Goal: Find specific page/section: Find specific page/section

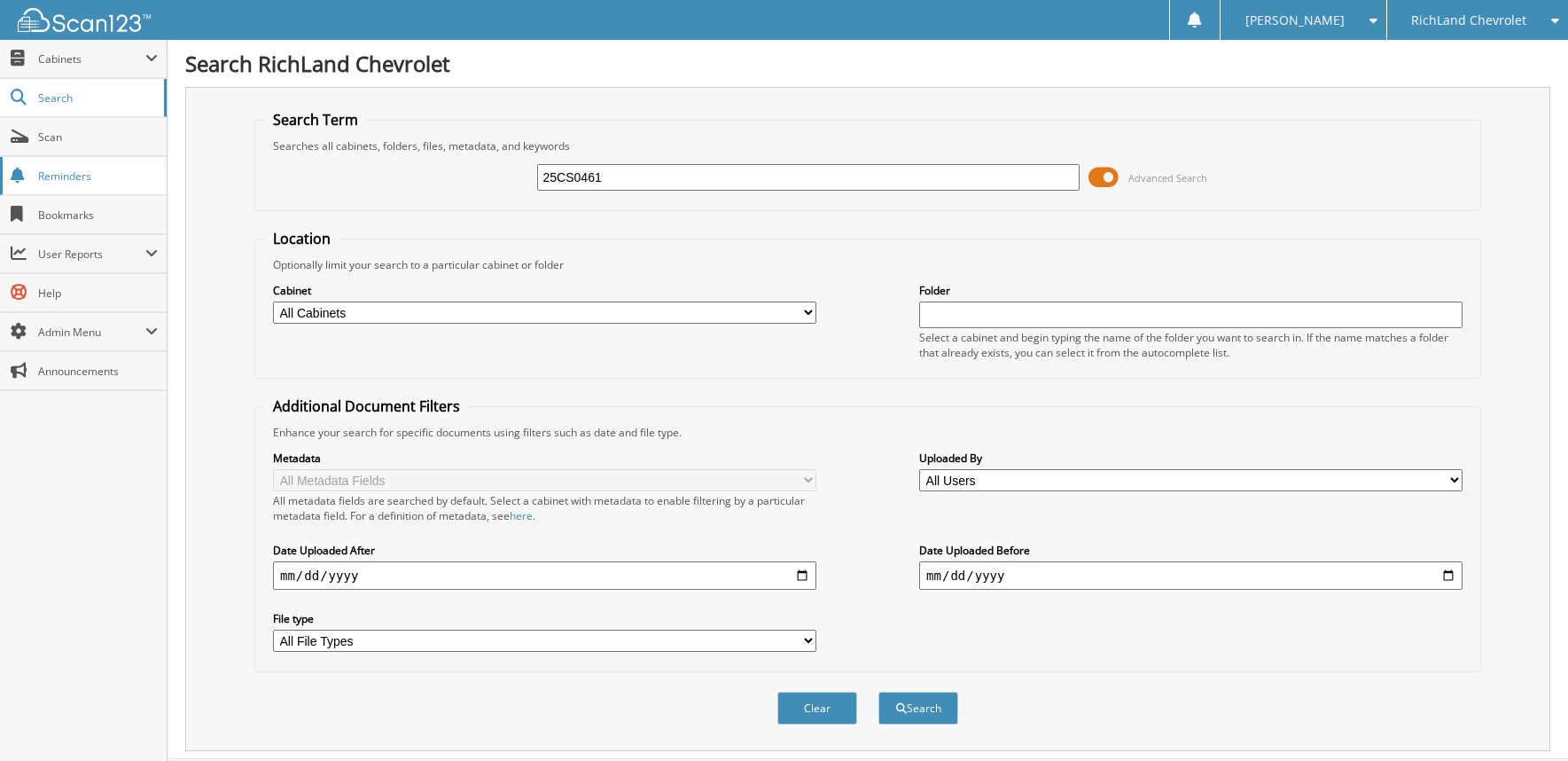
type input "25CS0461"
click at [879, 692] on button "Search" at bounding box center [919, 708] width 80 height 33
click at [59, 60] on span "Cabinets" at bounding box center [91, 59] width 107 height 15
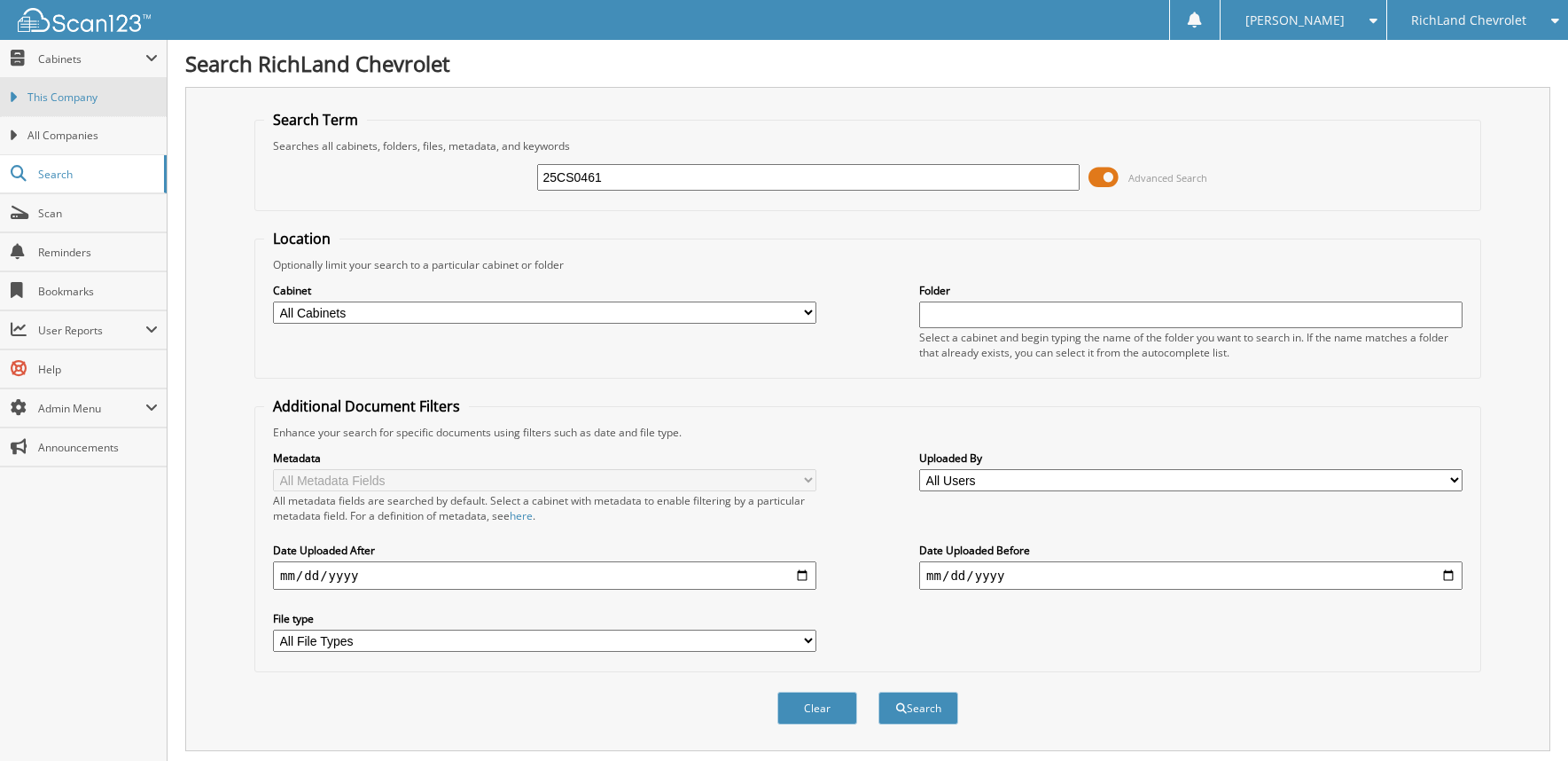
click at [55, 93] on span "This Company" at bounding box center [92, 98] width 131 height 16
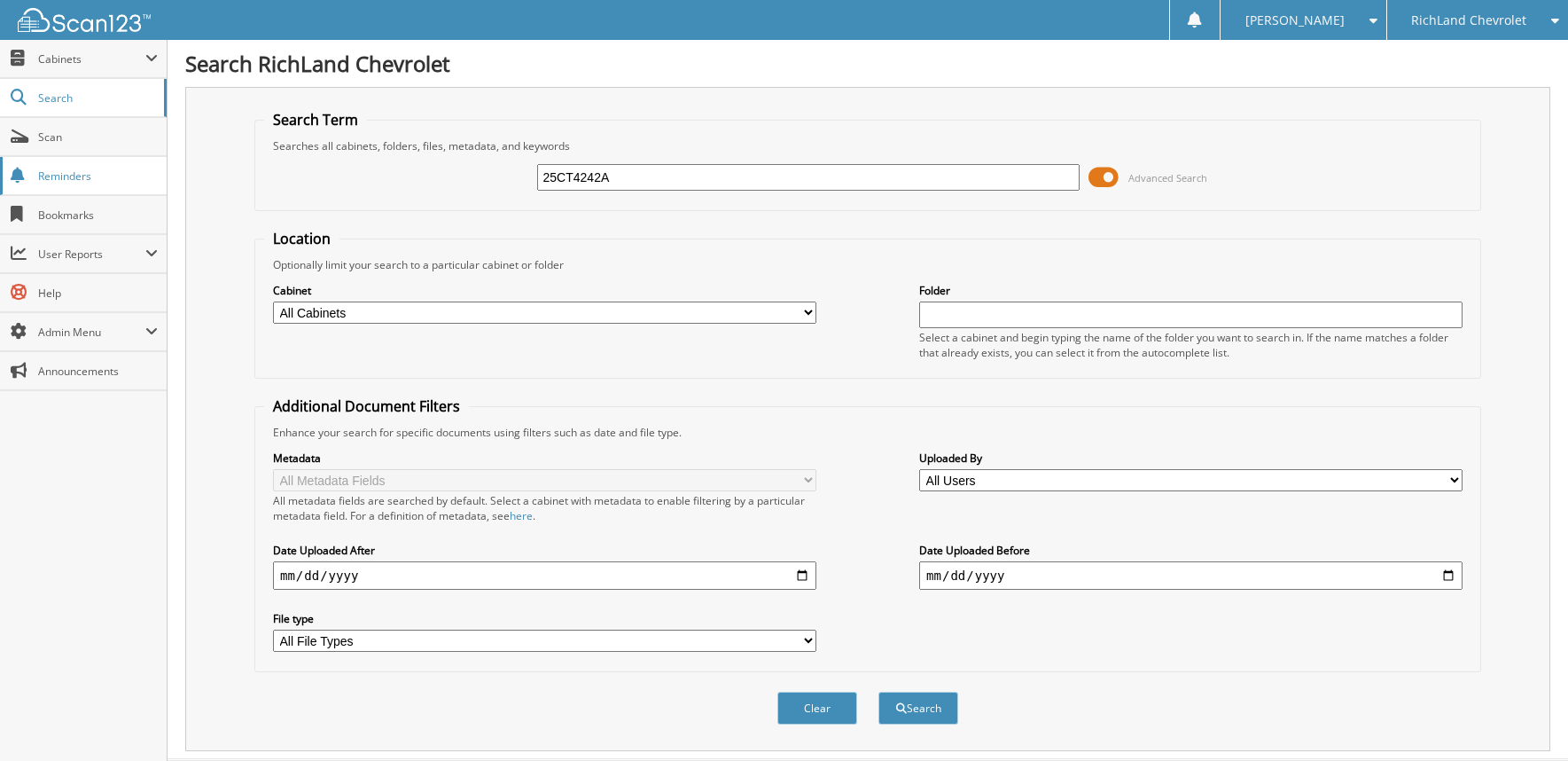
type input "25CT4242A"
click at [879, 692] on button "Search" at bounding box center [919, 708] width 80 height 33
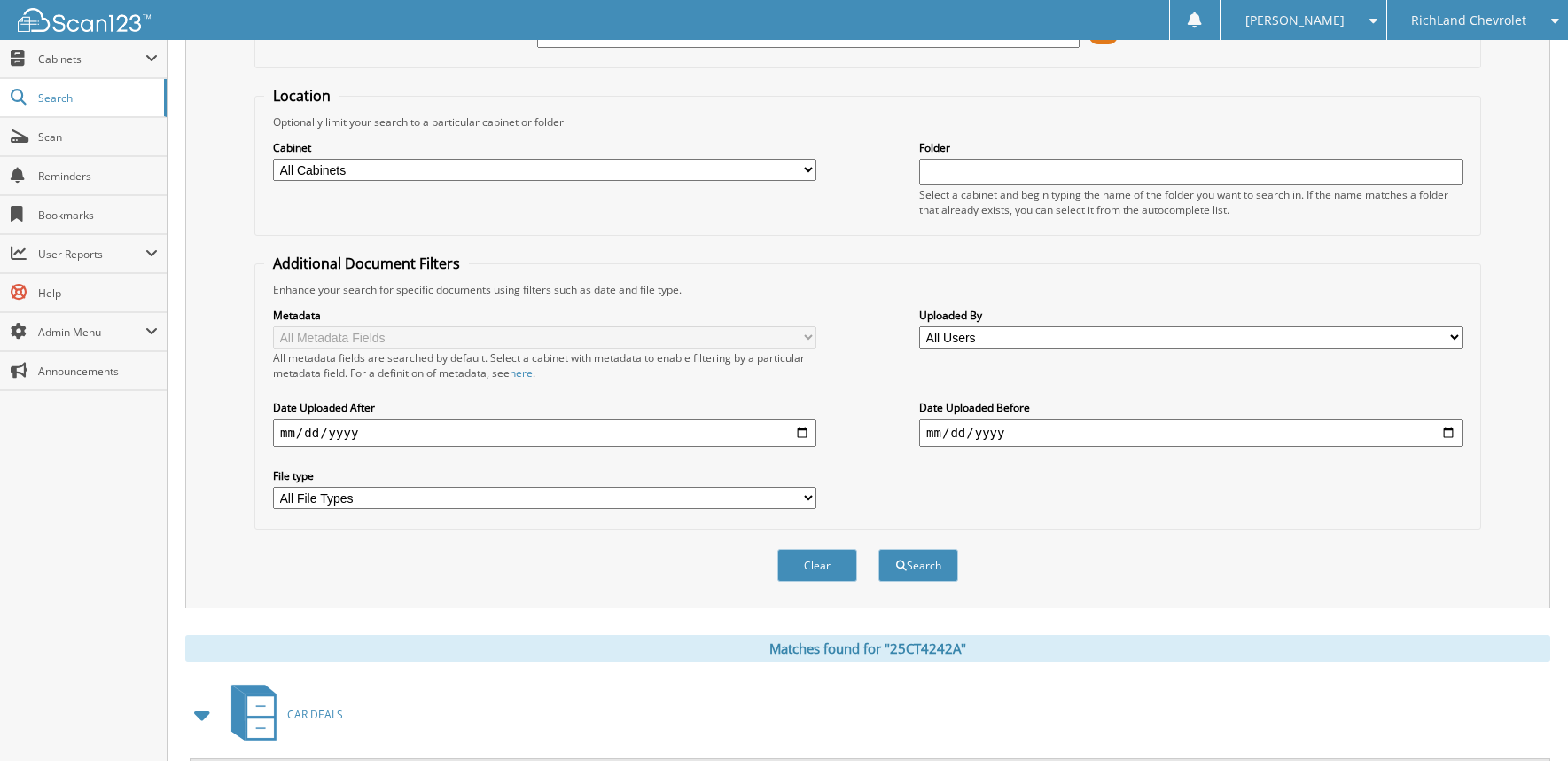
scroll to position [328, 0]
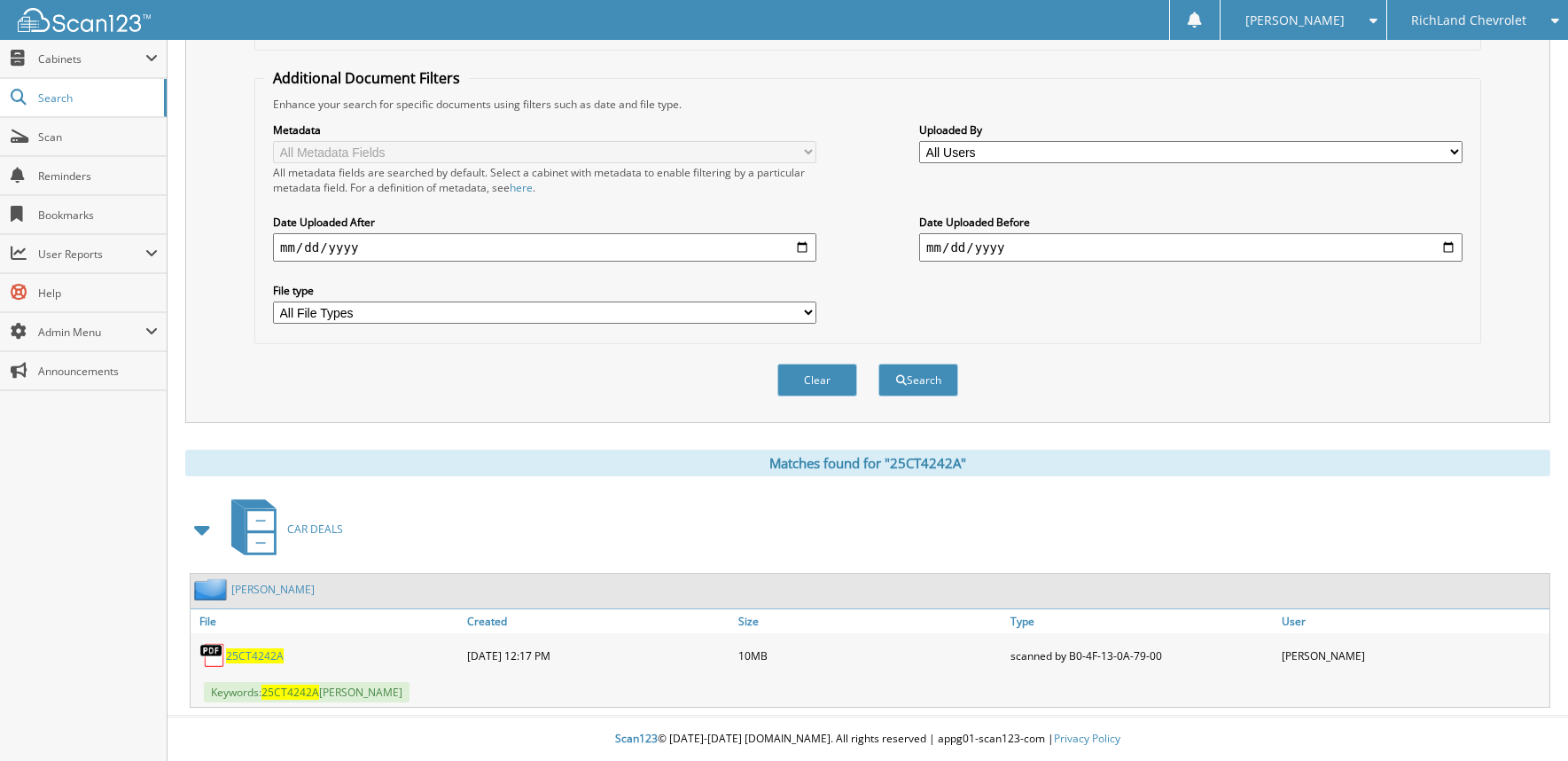
click at [281, 589] on link "RAGSDALE, THOMAS" at bounding box center [273, 589] width 83 height 15
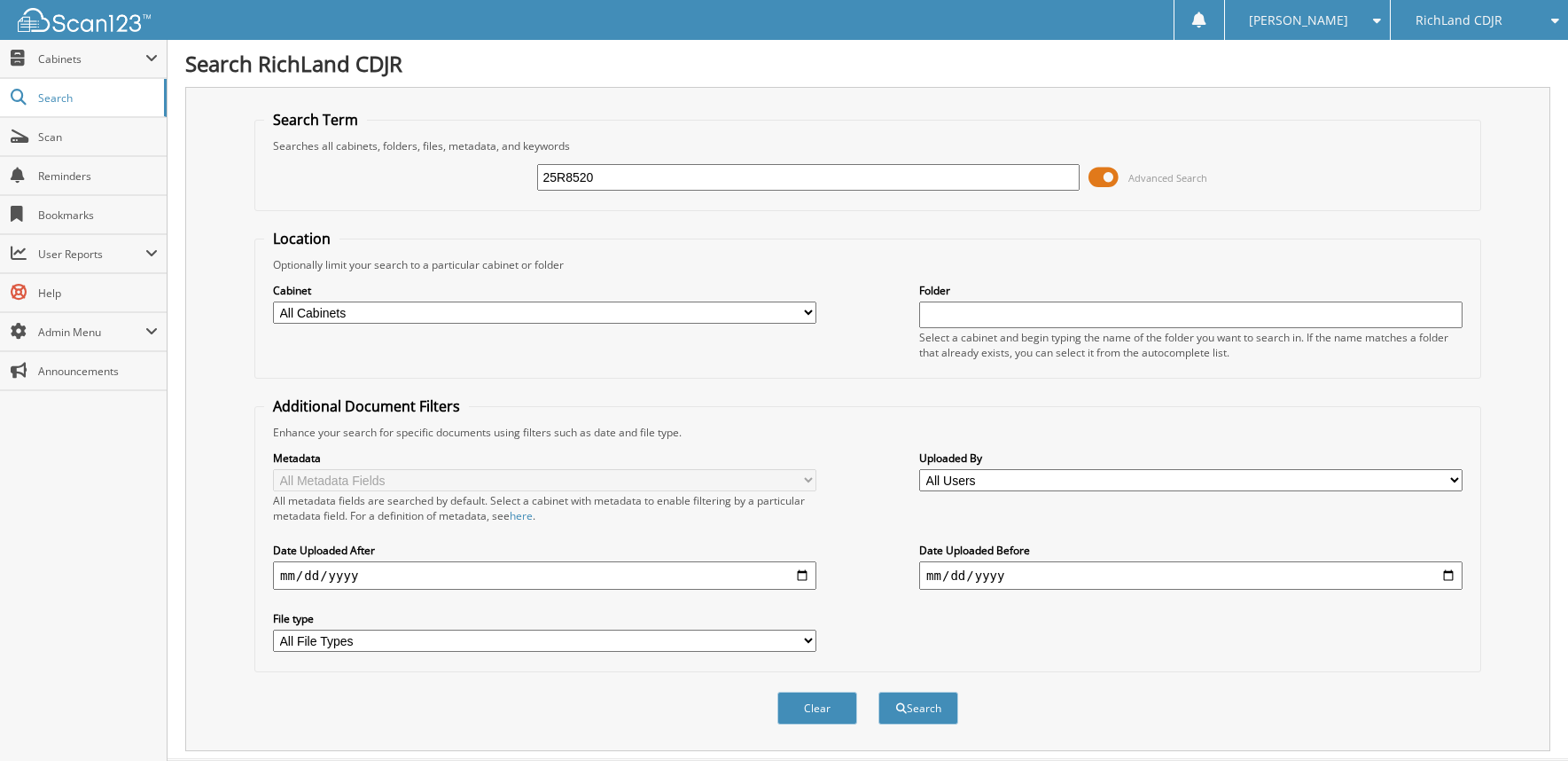
type input "25R8520"
click at [879, 692] on button "Search" at bounding box center [919, 708] width 80 height 33
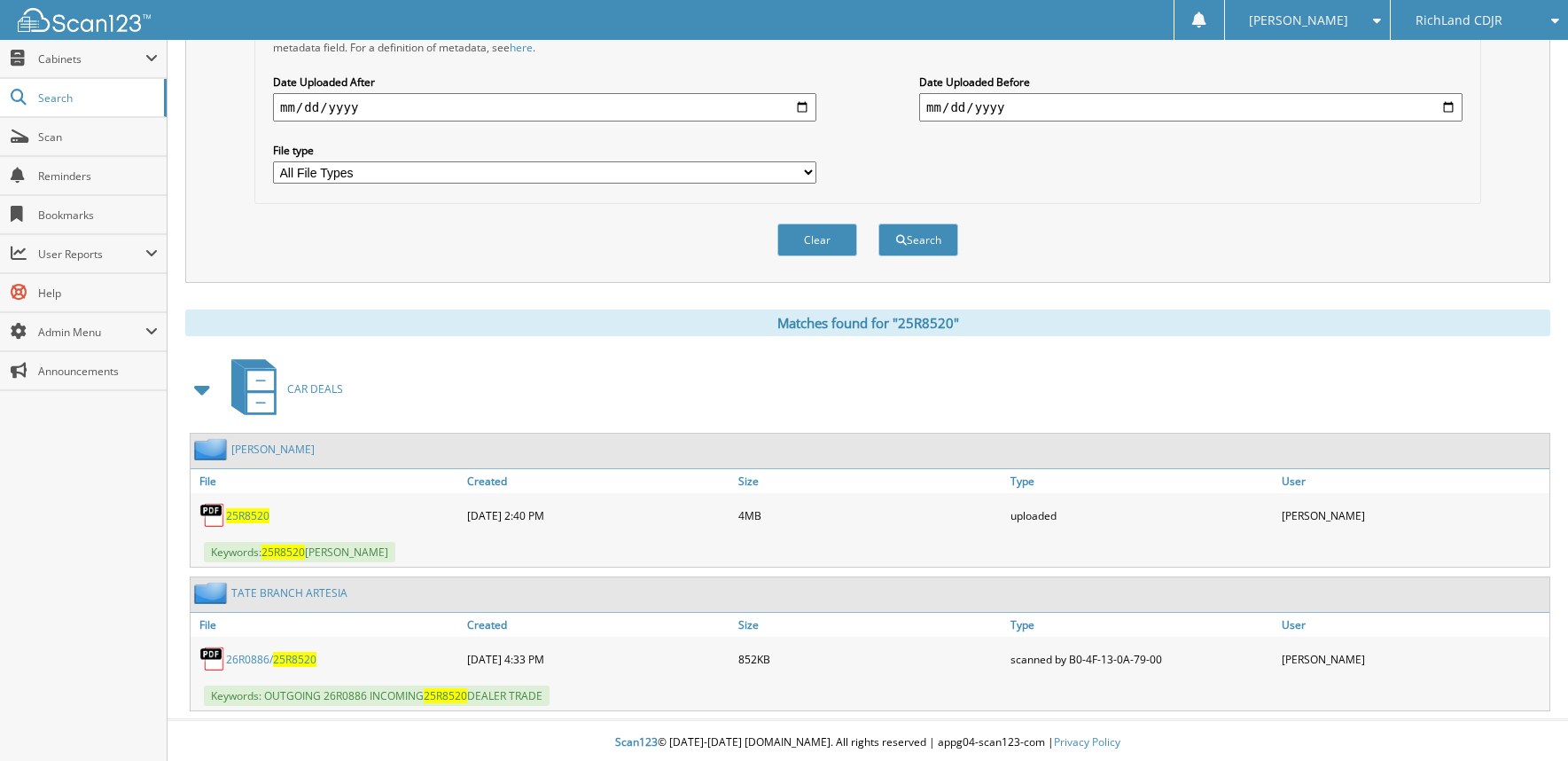
scroll to position [472, 0]
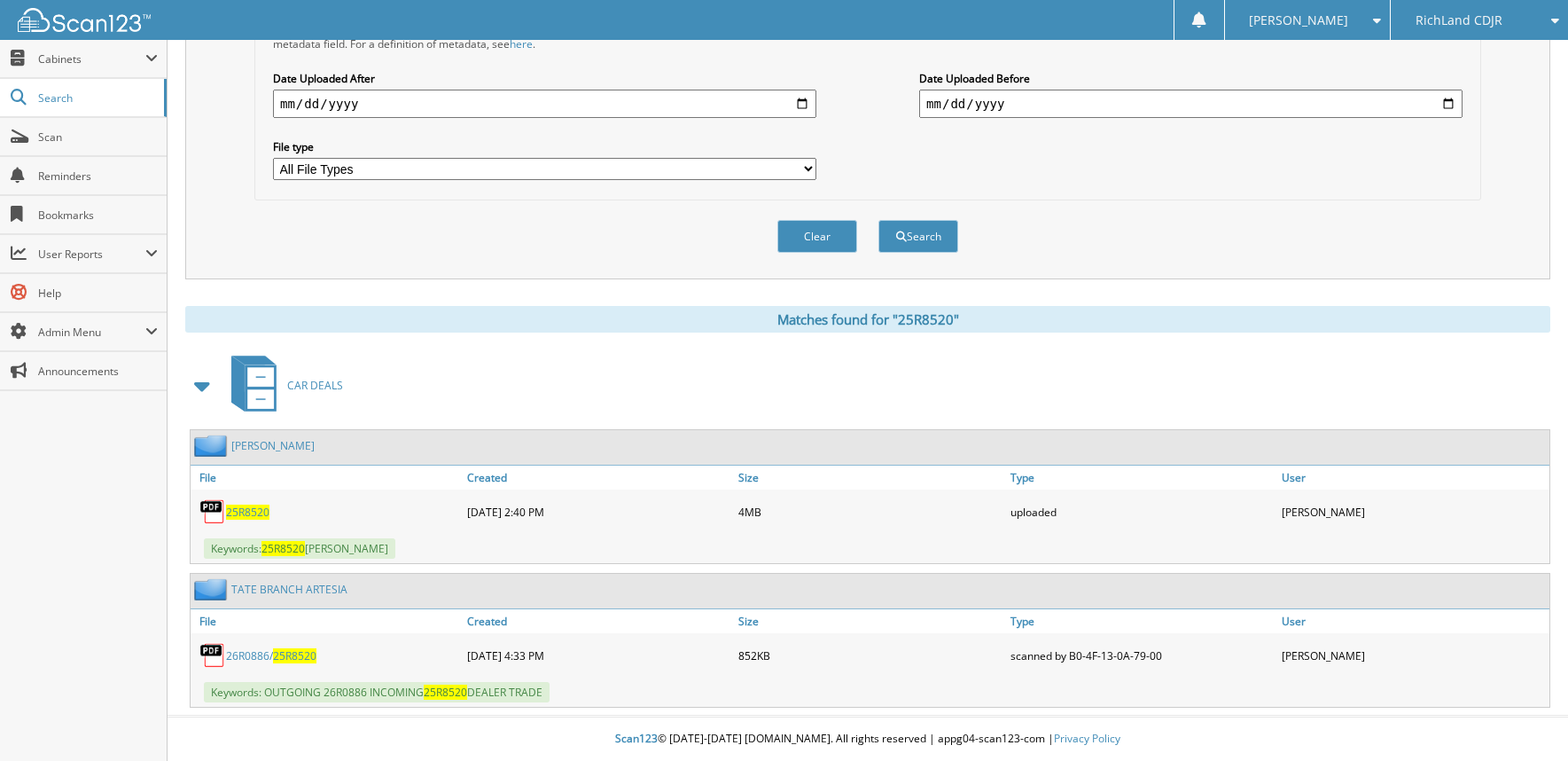
click at [1335, 20] on span "[PERSON_NAME]" at bounding box center [1299, 20] width 99 height 11
click at [1331, 83] on link "Logout" at bounding box center [1308, 86] width 165 height 31
